Goal: Information Seeking & Learning: Learn about a topic

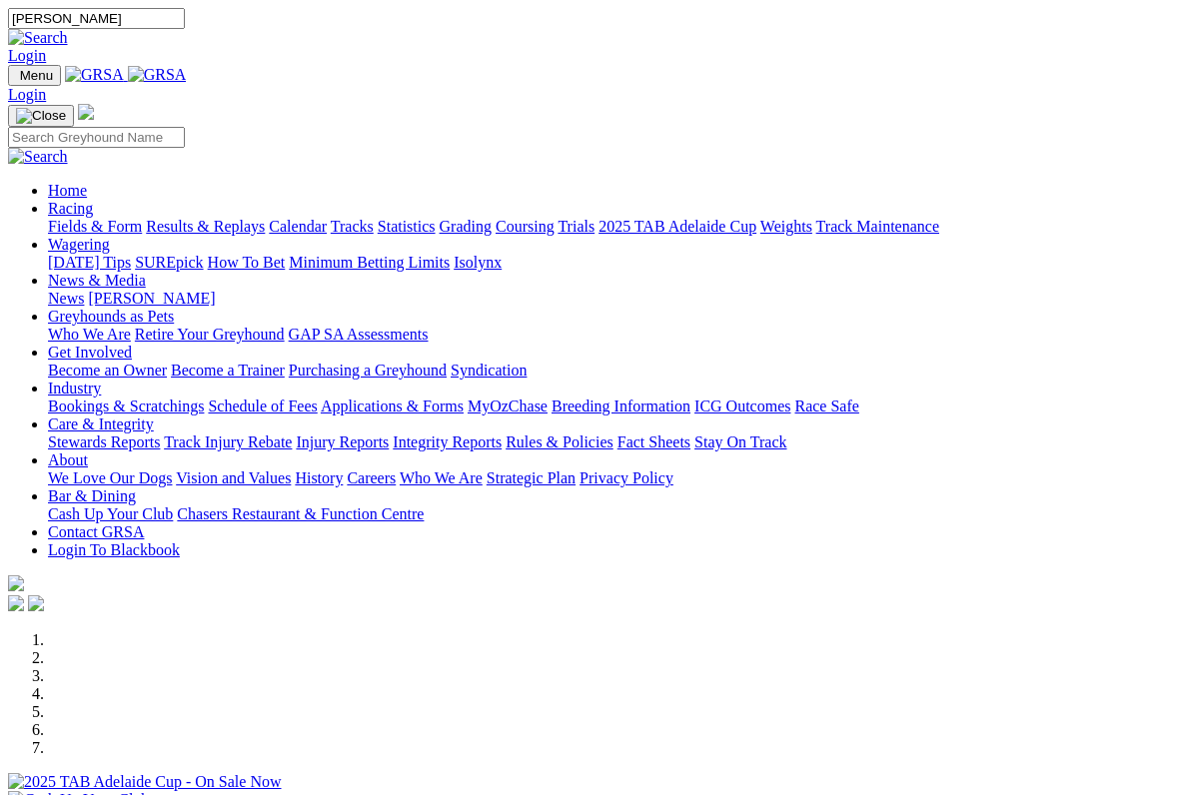
type input "[PERSON_NAME]"
click at [68, 31] on link at bounding box center [38, 37] width 60 height 17
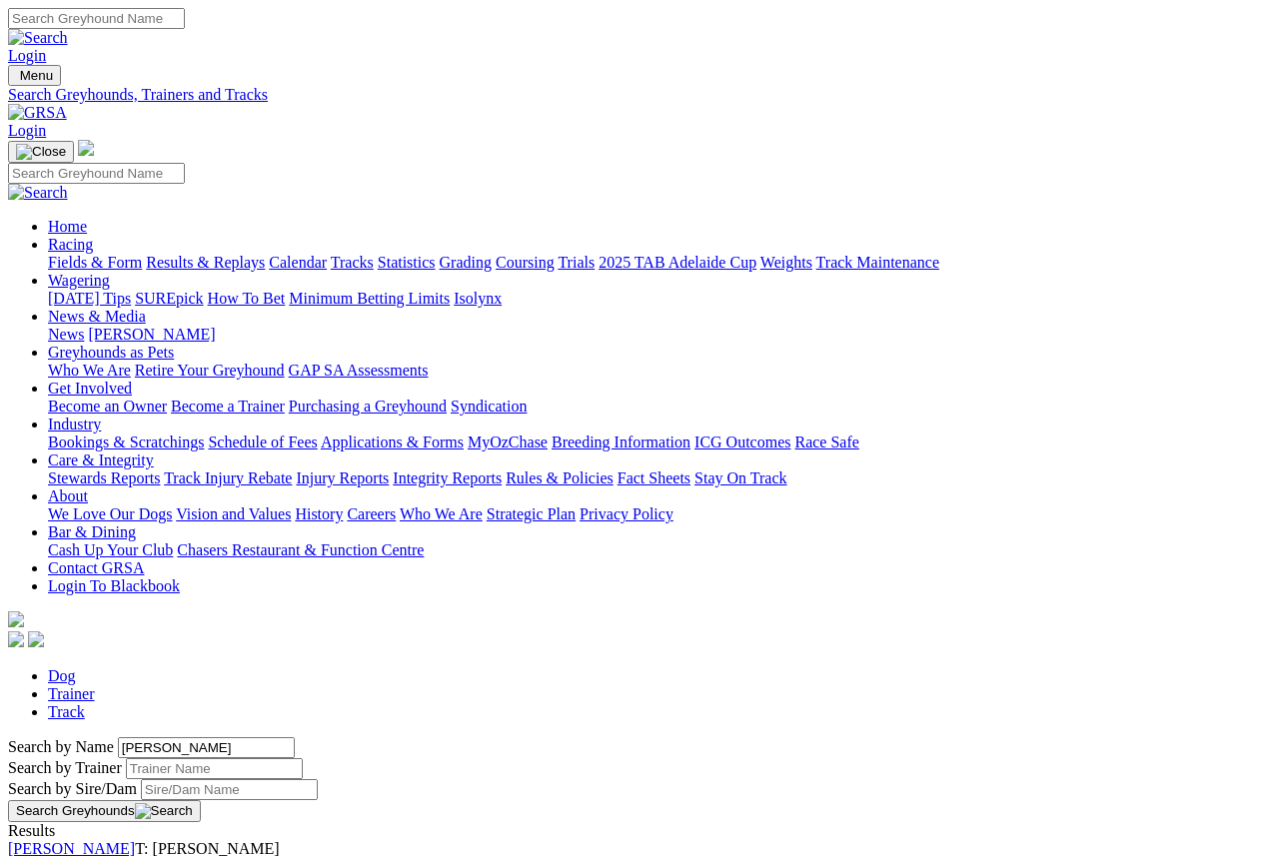
scroll to position [2, 0]
click at [135, 838] on link "[PERSON_NAME]" at bounding box center [71, 846] width 127 height 17
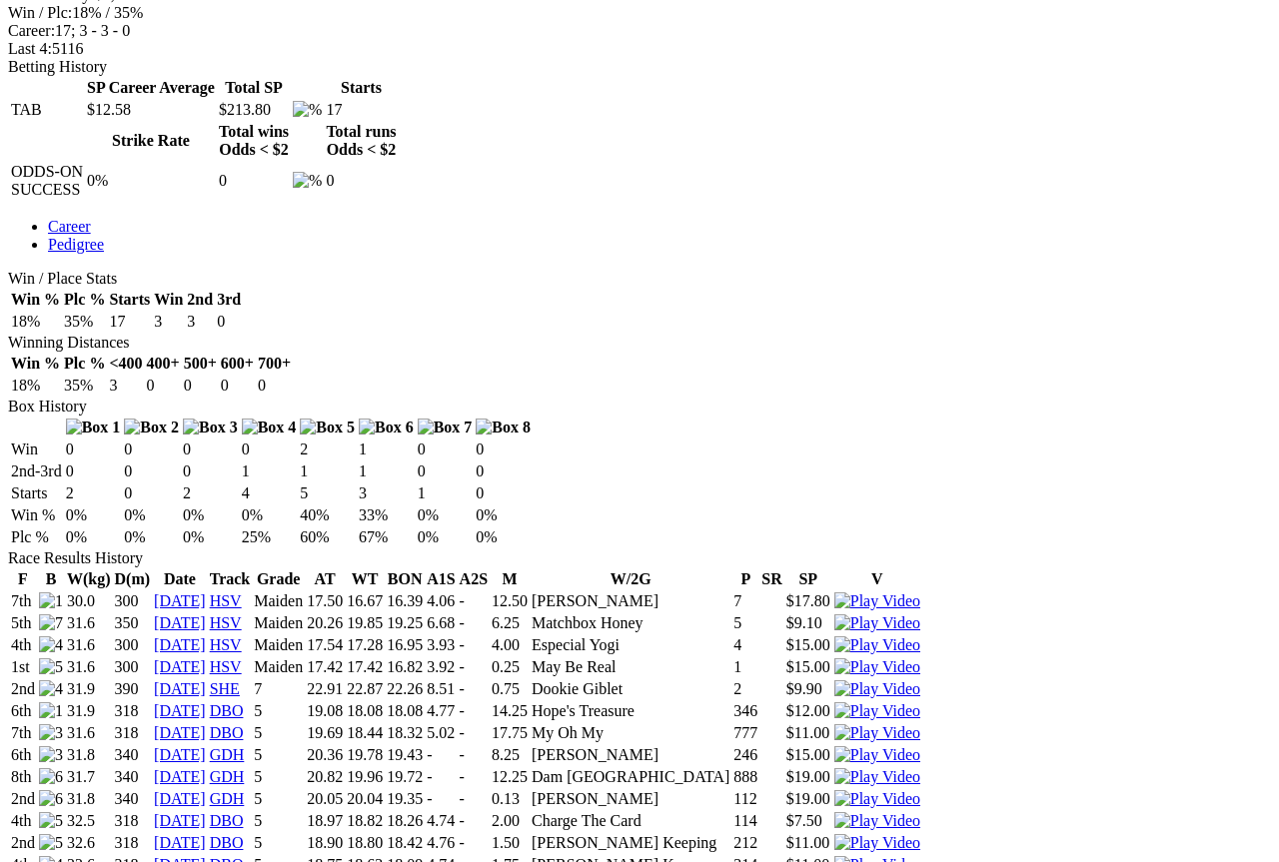
scroll to position [910, 0]
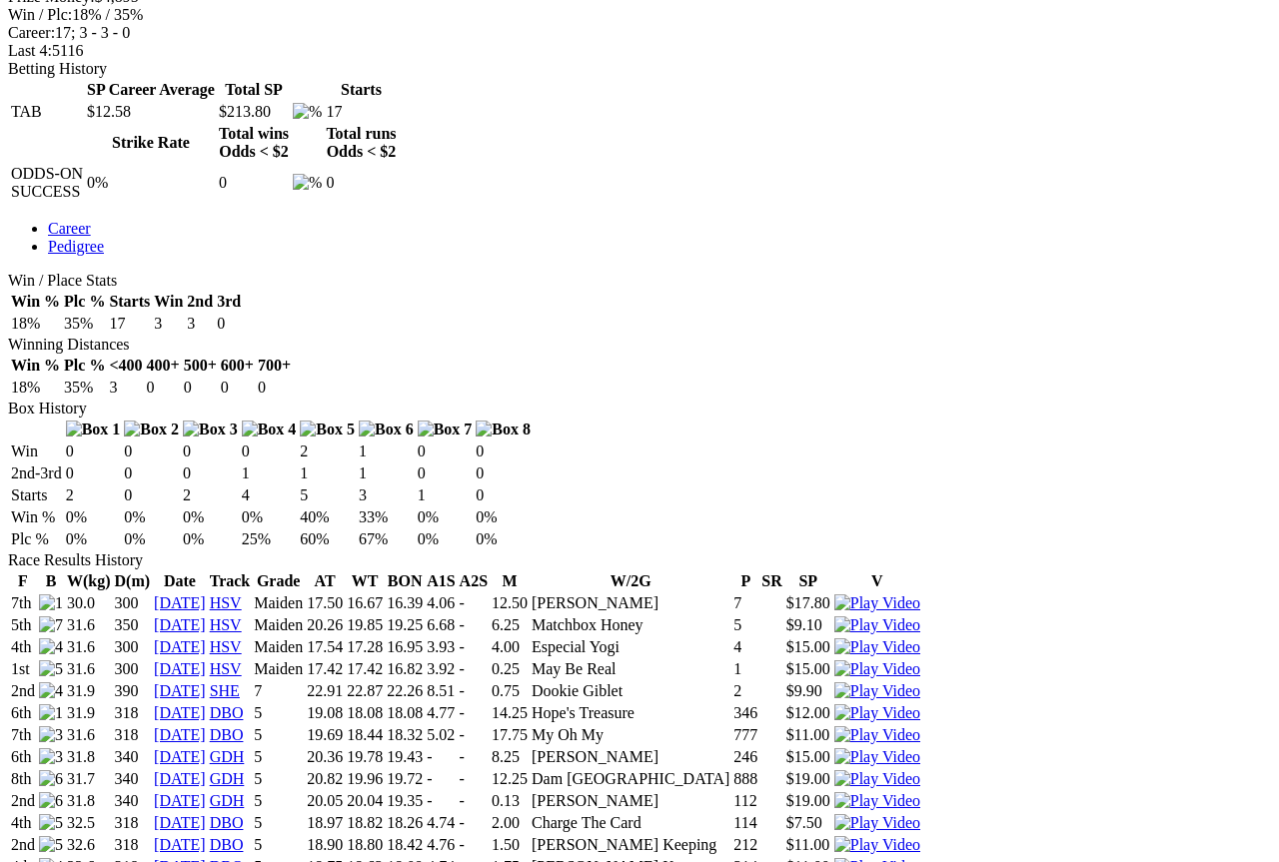
click at [897, 858] on img at bounding box center [877, 867] width 86 height 18
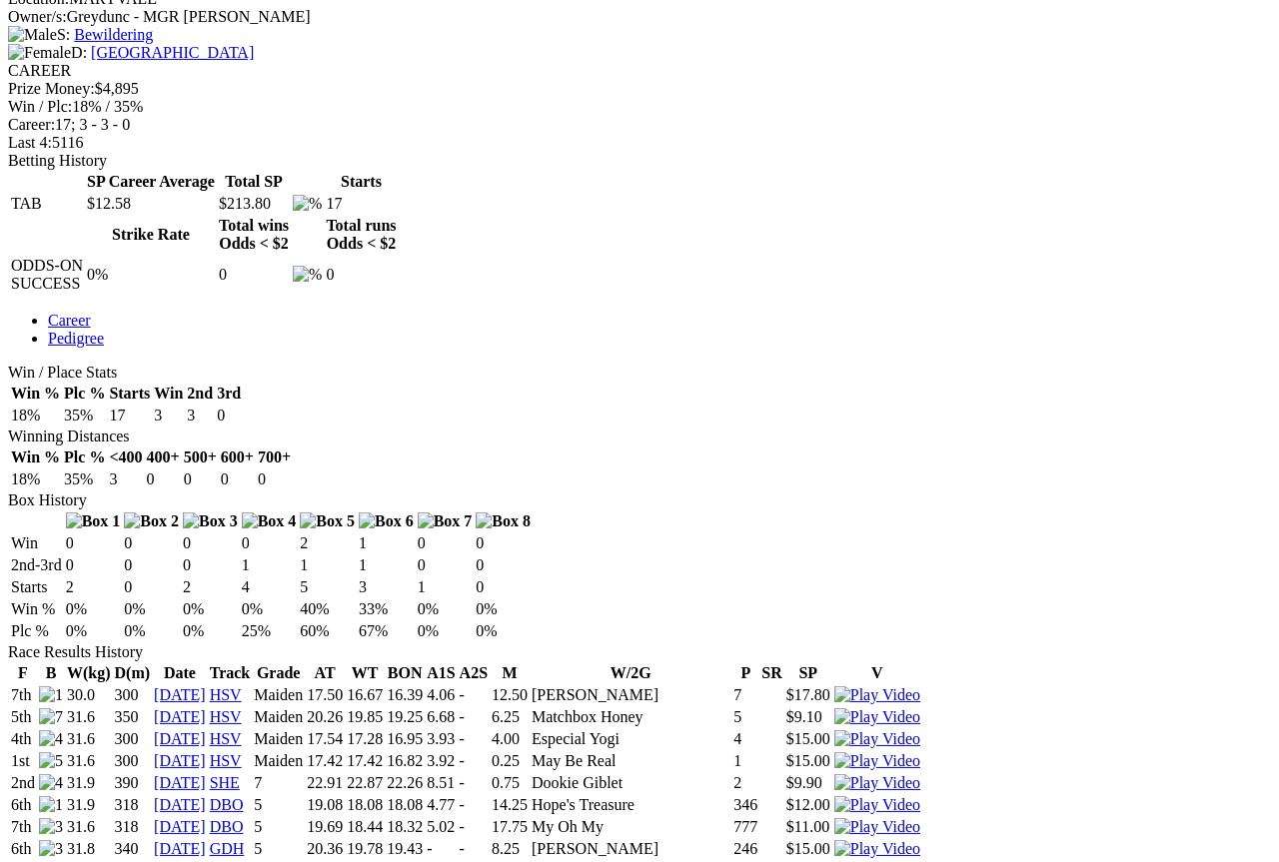
scroll to position [816, 0]
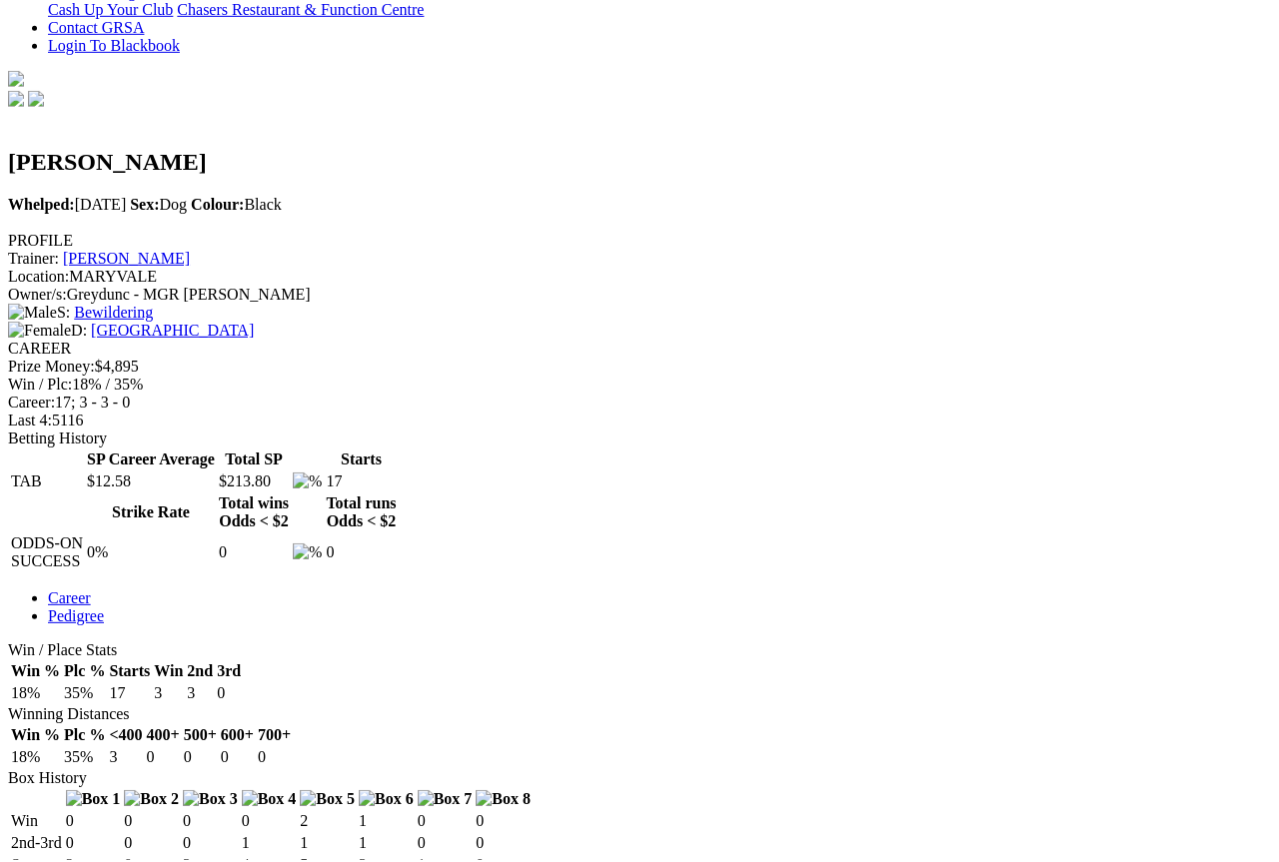
scroll to position [545, 32]
